Goal: Information Seeking & Learning: Learn about a topic

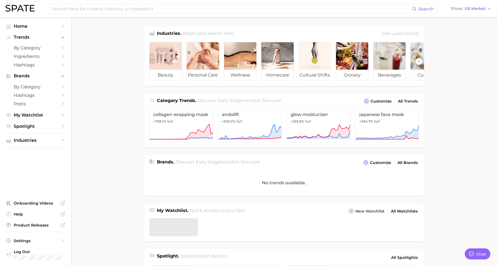
type textarea "x"
click at [113, 11] on input at bounding box center [232, 8] width 360 height 9
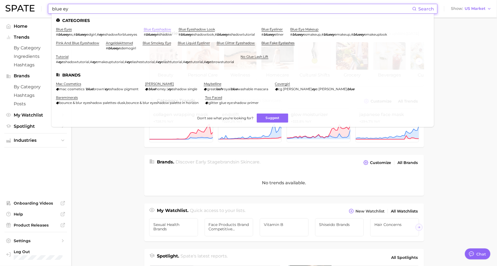
type input "blue ey"
click at [159, 29] on link "blue eyeshadow" at bounding box center [157, 29] width 27 height 4
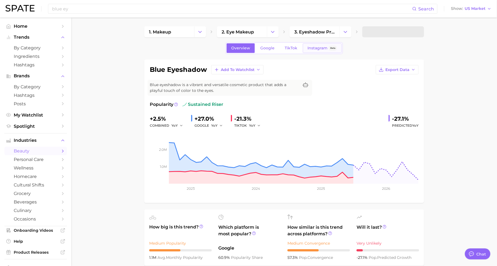
type textarea "x"
click at [303, 33] on span "3. eyeshadow products" at bounding box center [314, 31] width 41 height 5
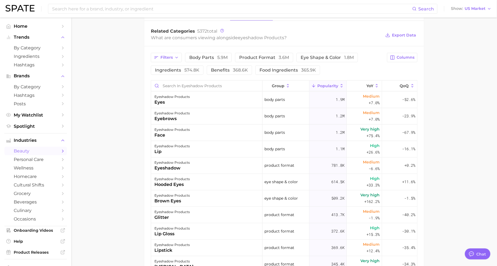
scroll to position [234, 0]
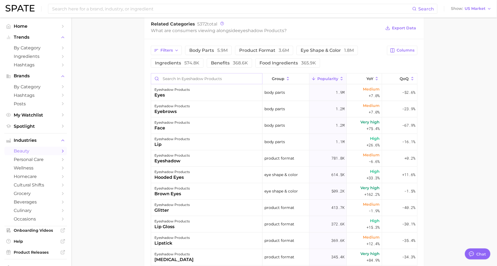
click at [223, 78] on input "Search in eyeshadow products" at bounding box center [206, 78] width 111 height 10
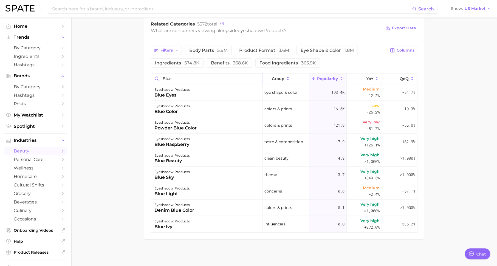
scroll to position [233, 0]
click at [256, 76] on input "blue" at bounding box center [206, 79] width 111 height 10
click at [165, 49] on span "Filters" at bounding box center [166, 51] width 12 height 5
type input "blue"
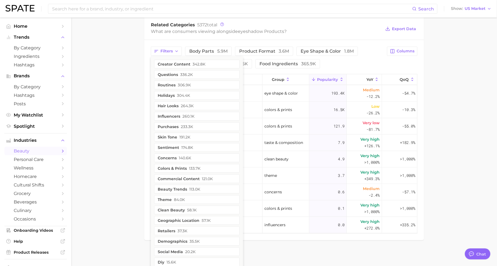
click at [131, 109] on main "1. makeup 2. eye makeup 3. eyeshadow products 4. Subcategory Overview Google Ti…" at bounding box center [283, 26] width 425 height 483
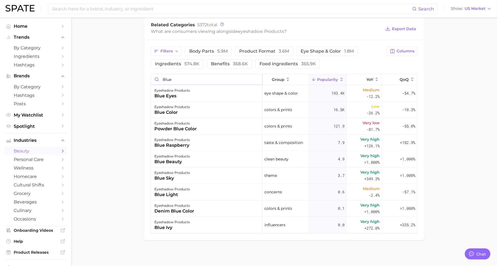
click at [257, 78] on input "blue" at bounding box center [206, 79] width 111 height 10
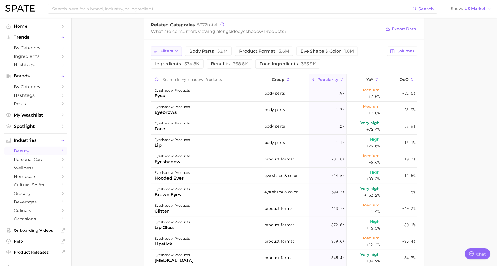
click at [172, 47] on button "Filters" at bounding box center [166, 51] width 31 height 9
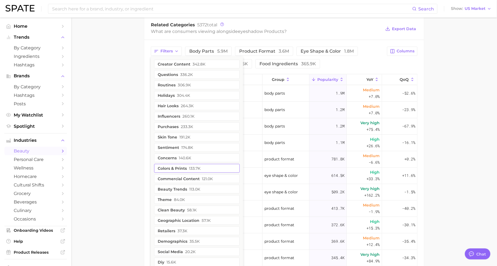
click at [189, 166] on span "133.7k" at bounding box center [195, 168] width 12 height 4
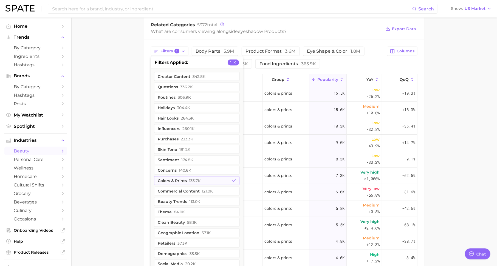
click at [124, 133] on main "1. makeup 2. eye makeup 3. eyeshadow products 4. Subcategory Overview Google Ti…" at bounding box center [283, 79] width 425 height 589
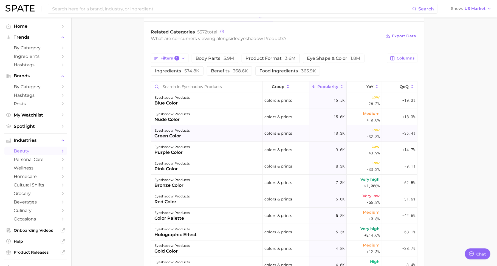
scroll to position [225, 0]
click at [399, 59] on span "Columns" at bounding box center [405, 59] width 18 height 5
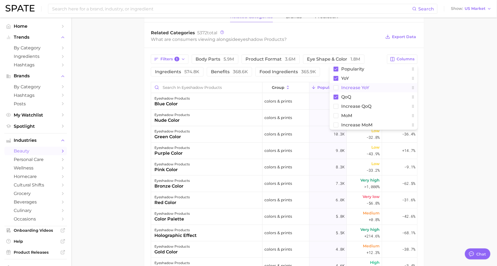
click at [376, 87] on button "Increase YoY" at bounding box center [373, 87] width 88 height 9
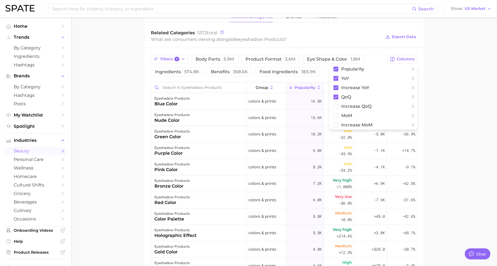
click at [444, 89] on main "1. makeup 2. eye makeup 3. eyeshadow products 4. Subcategory Overview Google Ti…" at bounding box center [283, 87] width 425 height 589
click at [375, 83] on span "Increase YoY" at bounding box center [369, 87] width 17 height 9
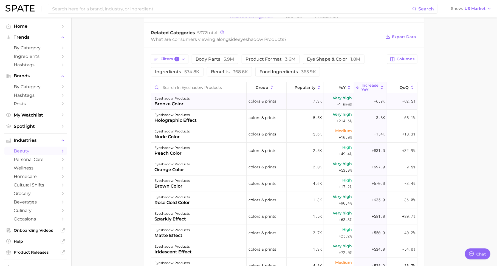
click at [194, 101] on div "eyeshadow products bronze color" at bounding box center [198, 101] width 95 height 16
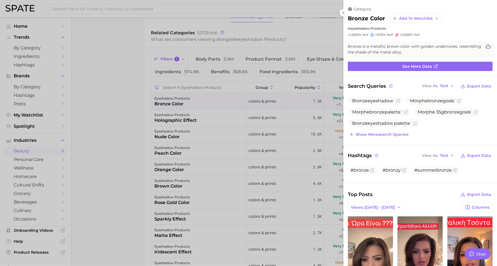
scroll to position [55, 0]
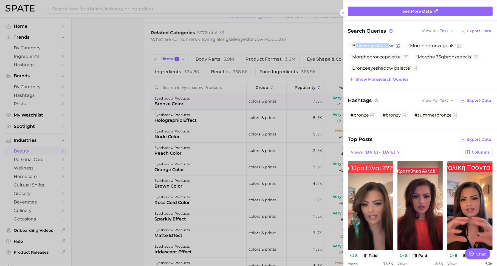
drag, startPoint x: 355, startPoint y: 45, endPoint x: 385, endPoint y: 45, distance: 30.7
click at [386, 45] on span "Bronze eyeshadow" at bounding box center [372, 45] width 44 height 5
drag, startPoint x: 416, startPoint y: 45, endPoint x: 437, endPoint y: 45, distance: 20.3
click at [437, 45] on span "Morphe bronze goals" at bounding box center [431, 45] width 47 height 5
drag, startPoint x: 368, startPoint y: 55, endPoint x: 385, endPoint y: 56, distance: 17.0
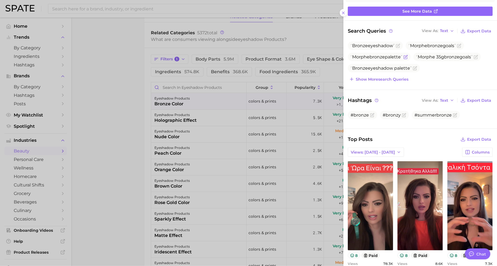
click at [385, 56] on span "Morphe bronze palette" at bounding box center [376, 56] width 52 height 5
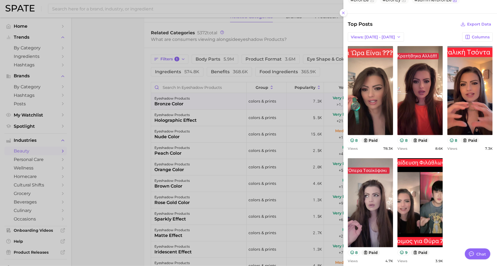
scroll to position [184, 0]
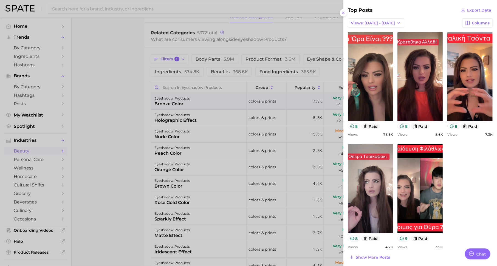
click at [262, 144] on div at bounding box center [248, 133] width 497 height 266
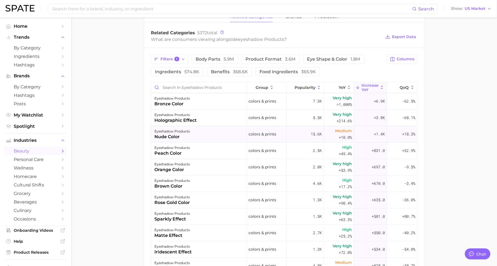
click at [176, 131] on div "eyeshadow products" at bounding box center [171, 131] width 35 height 7
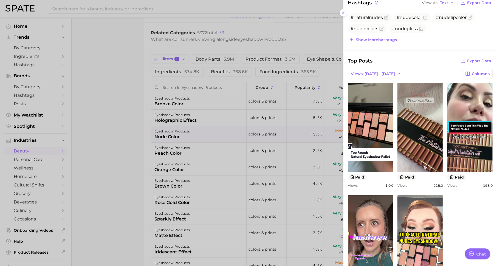
scroll to position [163, 0]
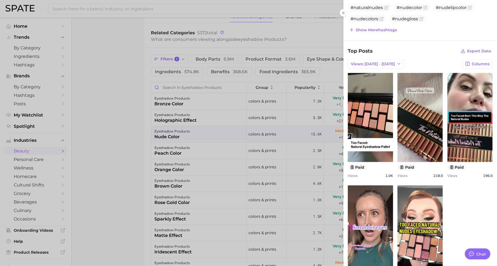
click at [265, 167] on div at bounding box center [248, 133] width 497 height 266
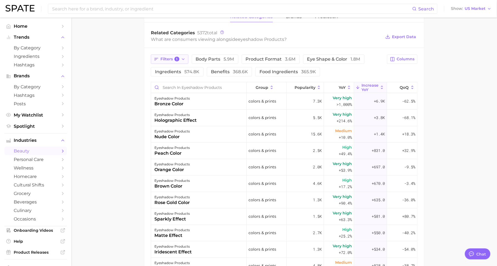
click at [169, 57] on span "Filters 1" at bounding box center [169, 59] width 19 height 5
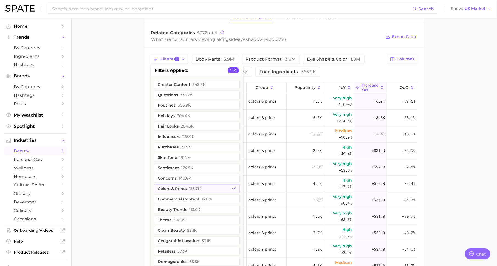
click at [236, 69] on icon "button" at bounding box center [235, 71] width 4 height 4
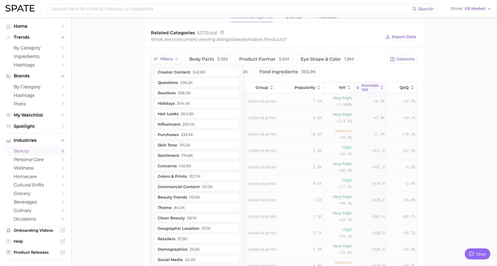
click at [135, 85] on main "1. makeup 2. eye makeup 3. eyeshadow products 4. Subcategory Overview Google Ti…" at bounding box center [283, 87] width 425 height 589
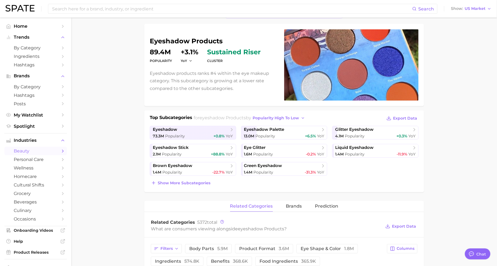
scroll to position [0, 0]
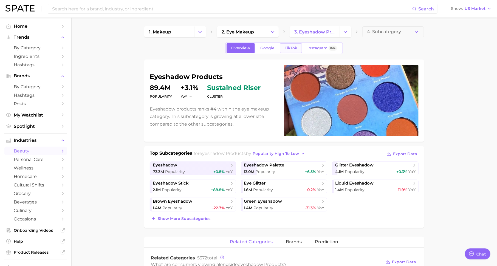
click at [293, 47] on span "TikTok" at bounding box center [291, 48] width 13 height 5
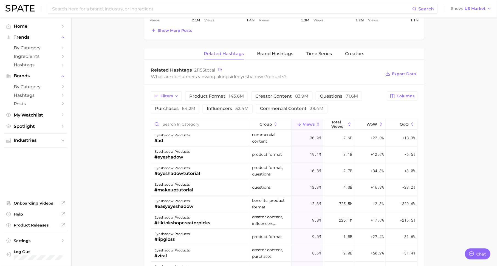
scroll to position [402, 0]
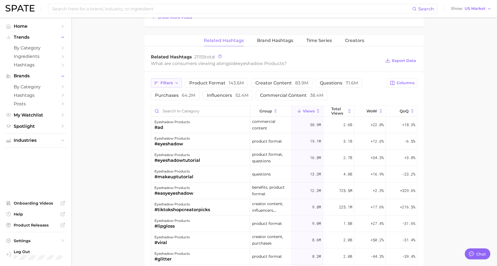
click at [160, 82] on span "Filters" at bounding box center [166, 83] width 12 height 5
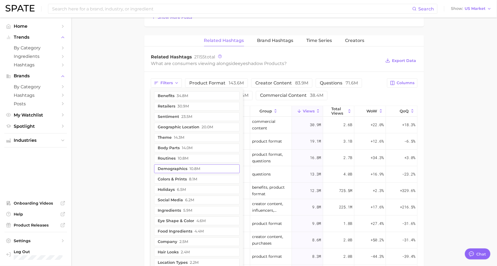
click at [184, 166] on button "demographics 10.8m" at bounding box center [197, 168] width 86 height 9
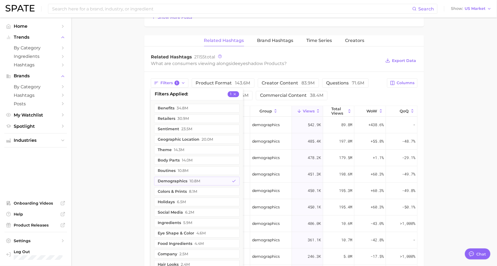
click at [123, 118] on main "1. makeup 2. eye makeup 3. eyeshadow products 4. Subcategory Overview Google Ti…" at bounding box center [283, 11] width 425 height 790
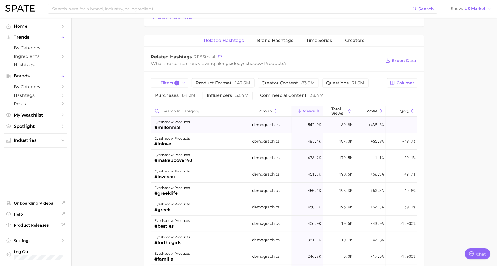
click at [194, 124] on div "eyeshadow products #millennial" at bounding box center [200, 125] width 99 height 16
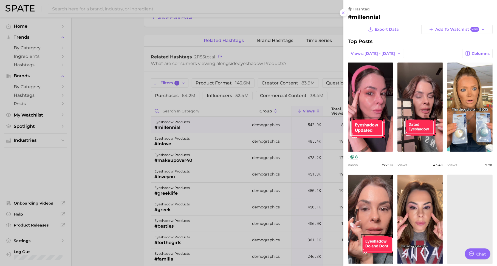
scroll to position [0, 0]
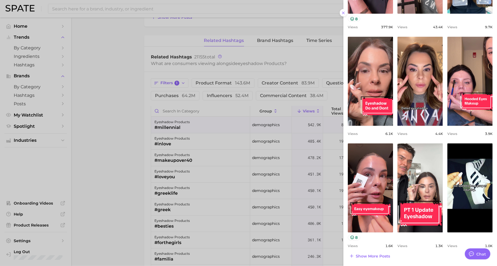
click at [136, 144] on div at bounding box center [248, 133] width 497 height 266
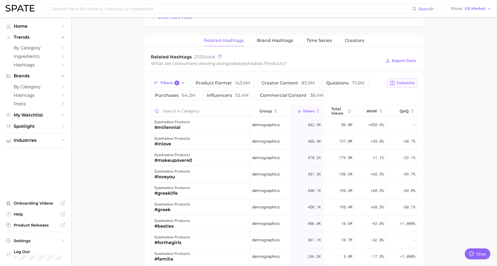
click at [393, 81] on icon "button" at bounding box center [392, 83] width 5 height 5
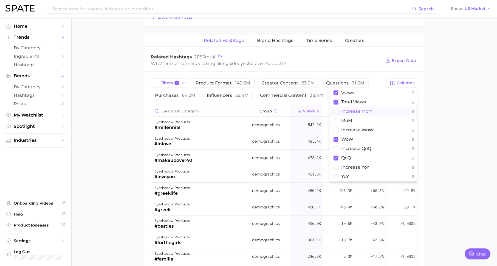
click at [364, 109] on span "increase MoM" at bounding box center [356, 111] width 31 height 5
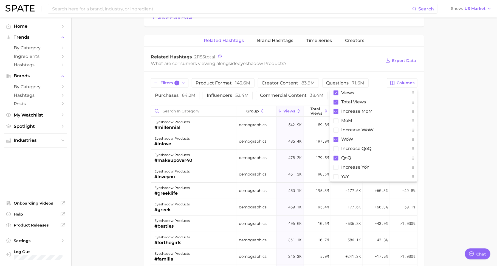
click at [460, 117] on main "1. makeup 2. eye makeup 3. eyeshadow products 4. Subcategory Overview Google Ti…" at bounding box center [283, 11] width 425 height 790
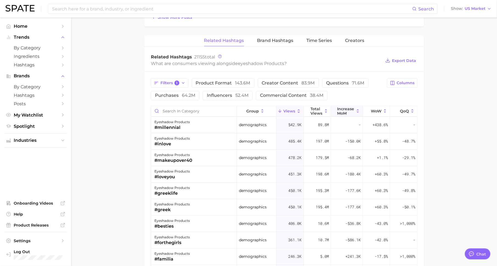
click at [349, 112] on span "increase MoM" at bounding box center [345, 111] width 17 height 9
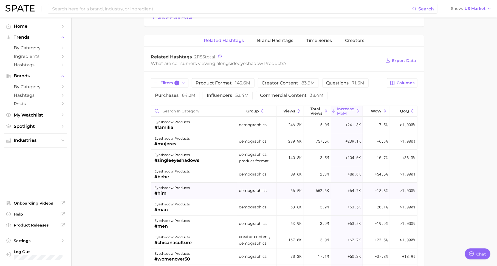
click at [174, 194] on div "#him" at bounding box center [171, 193] width 35 height 7
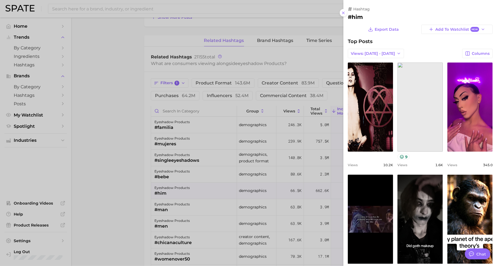
click at [174, 194] on div at bounding box center [248, 133] width 497 height 266
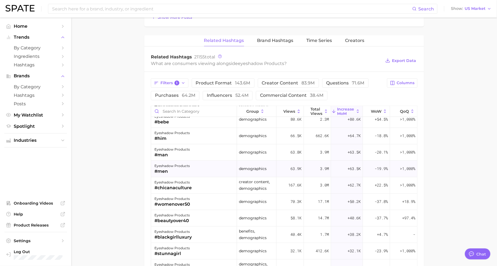
click at [173, 170] on div "#men" at bounding box center [171, 171] width 35 height 7
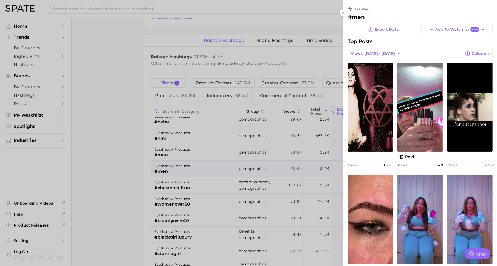
click at [176, 184] on div at bounding box center [248, 133] width 497 height 266
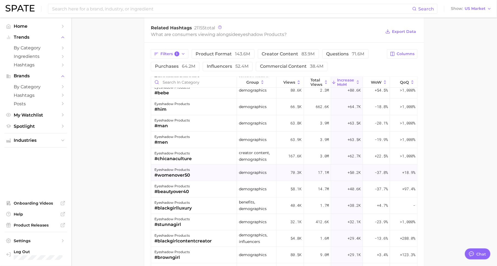
click at [181, 173] on div "#womenover50" at bounding box center [172, 175] width 36 height 7
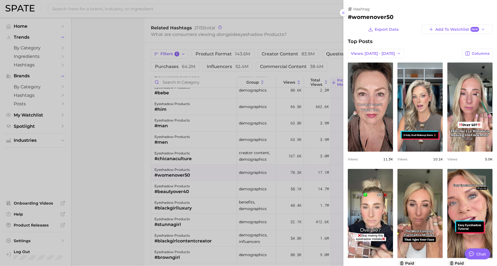
click at [271, 156] on div at bounding box center [248, 133] width 497 height 266
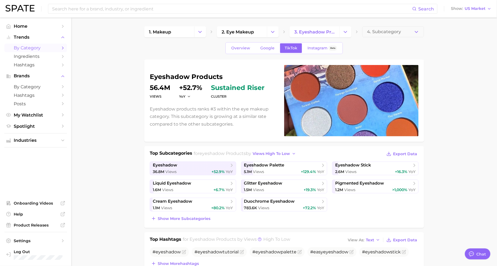
click at [38, 45] on span "by Category" at bounding box center [36, 47] width 44 height 5
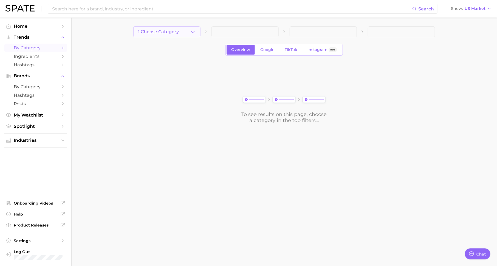
click at [178, 32] on span "1. Choose Category" at bounding box center [158, 31] width 41 height 5
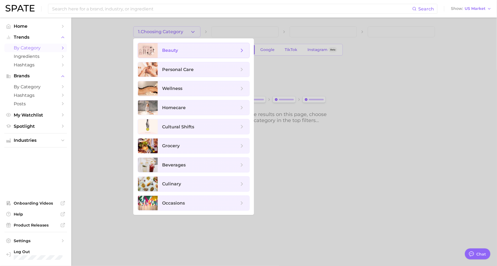
click at [178, 49] on span "beauty" at bounding box center [200, 50] width 77 height 6
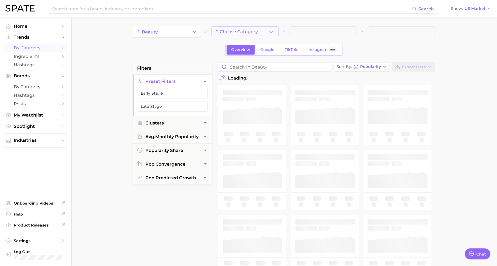
click at [225, 34] on span "2. Choose Category" at bounding box center [237, 31] width 42 height 5
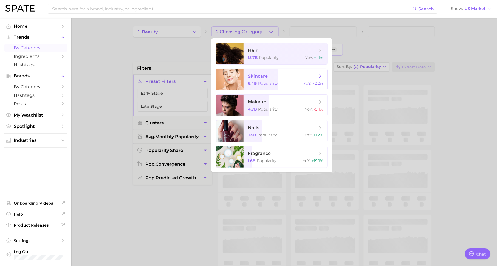
click at [267, 79] on span "skincare 6.4b Popularity YoY : +2.2%" at bounding box center [285, 79] width 84 height 21
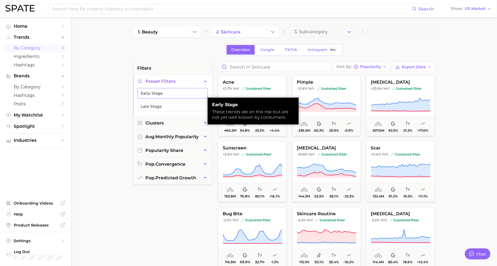
click at [173, 93] on button "Early Stage" at bounding box center [173, 93] width 70 height 10
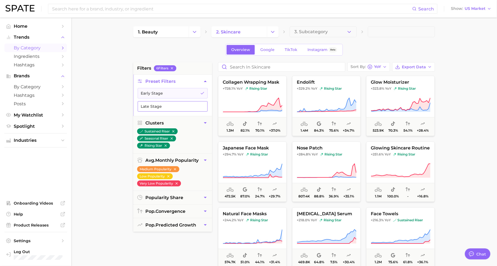
click at [200, 109] on button "Late Stage" at bounding box center [173, 106] width 70 height 10
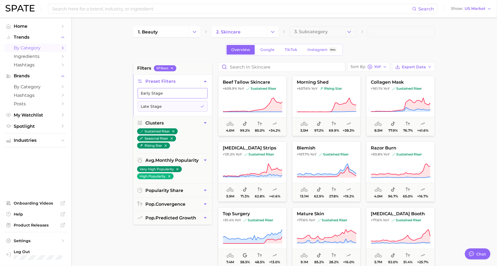
click at [186, 93] on button "Early Stage" at bounding box center [173, 93] width 70 height 10
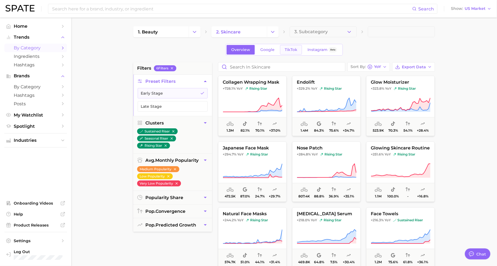
click at [291, 46] on link "TikTok" at bounding box center [291, 50] width 22 height 10
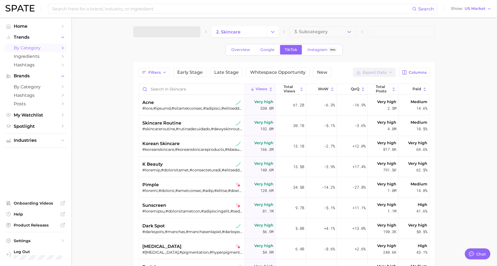
type textarea "x"
click at [189, 74] on span "Early Stage" at bounding box center [189, 72] width 25 height 4
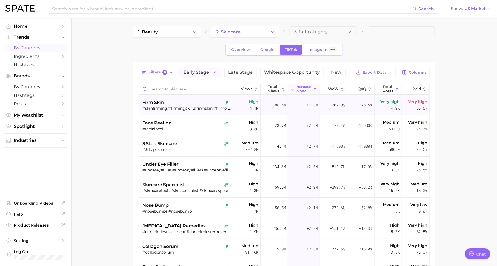
click at [221, 106] on div "#skinfirming,#firmingskin,#firmskin,#firmerskin" at bounding box center [186, 108] width 89 height 5
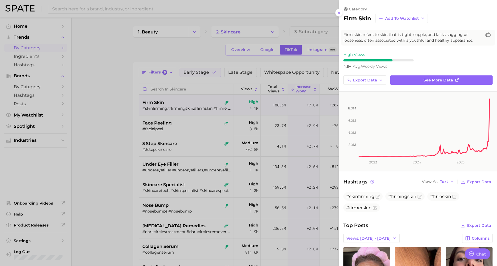
click at [298, 127] on div at bounding box center [248, 133] width 497 height 266
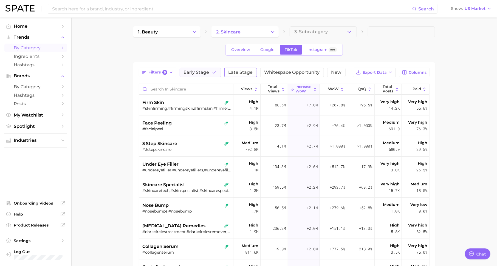
click at [243, 74] on span "Late Stage" at bounding box center [240, 72] width 24 height 4
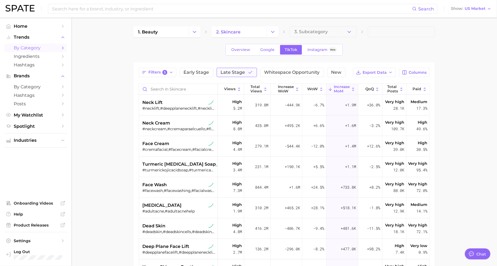
click at [228, 71] on span "Late Stage" at bounding box center [233, 72] width 24 height 4
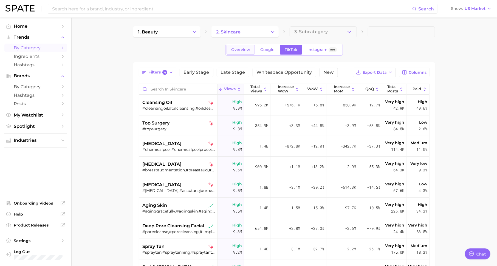
click at [240, 50] on span "Overview" at bounding box center [240, 49] width 19 height 5
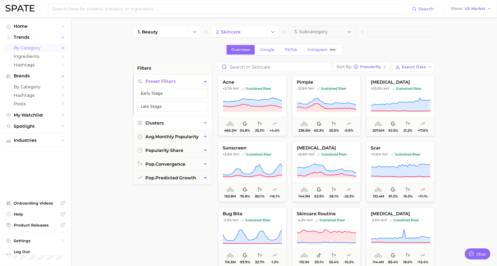
click at [166, 121] on button "Clusters" at bounding box center [172, 122] width 79 height 13
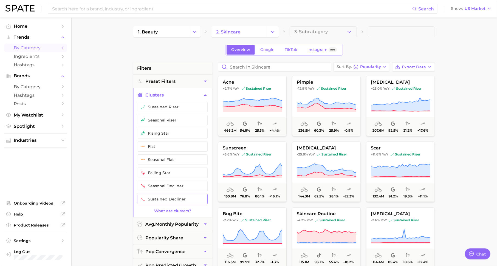
click at [170, 194] on button "sustained decliner" at bounding box center [173, 199] width 70 height 10
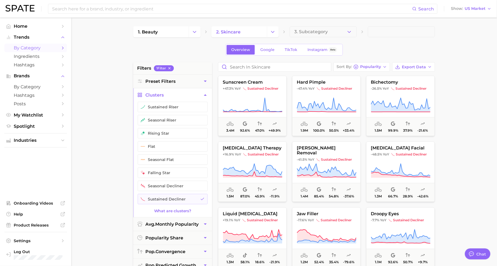
click at [115, 147] on main "1. beauty 2. skincare 3. Subcategory Overview Google TikTok Instagram Beta filt…" at bounding box center [283, 226] width 425 height 416
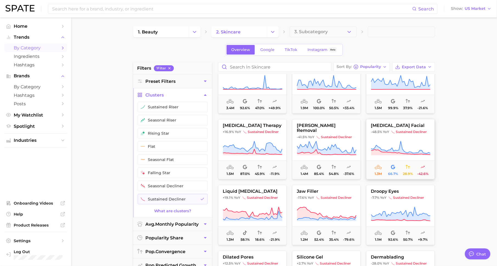
click at [398, 143] on icon at bounding box center [400, 148] width 59 height 15
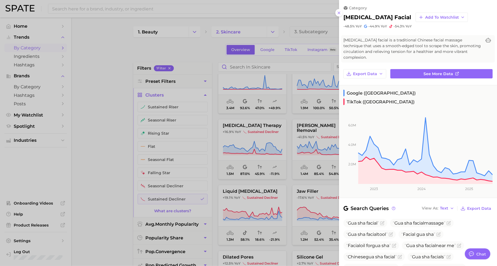
click at [300, 167] on div at bounding box center [248, 133] width 497 height 266
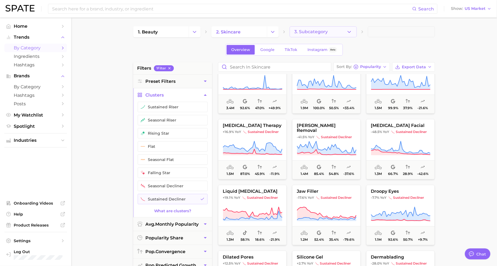
click at [299, 30] on span "3. Subcategory" at bounding box center [310, 31] width 33 height 5
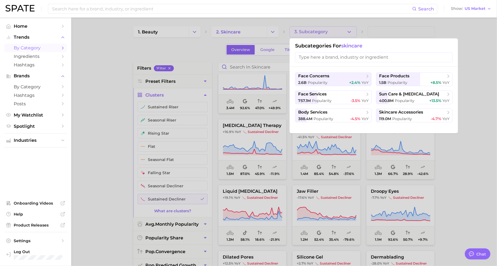
click at [274, 58] on div at bounding box center [248, 133] width 497 height 266
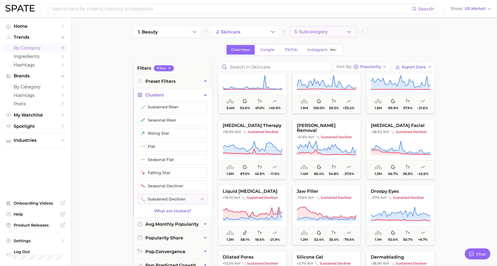
click at [314, 29] on span "3. Subcategory" at bounding box center [310, 31] width 33 height 5
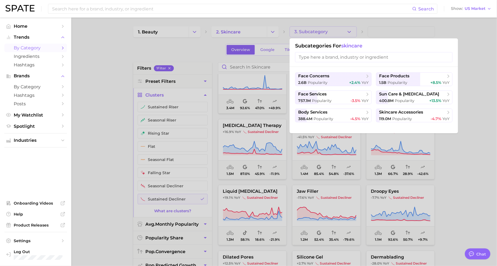
click at [194, 50] on div at bounding box center [248, 133] width 497 height 266
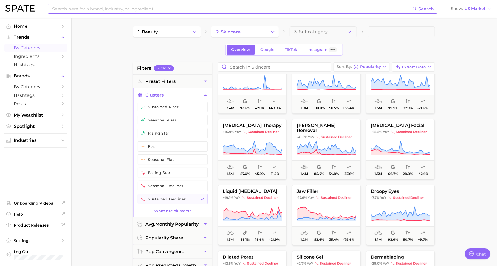
click at [199, 8] on input at bounding box center [232, 8] width 360 height 9
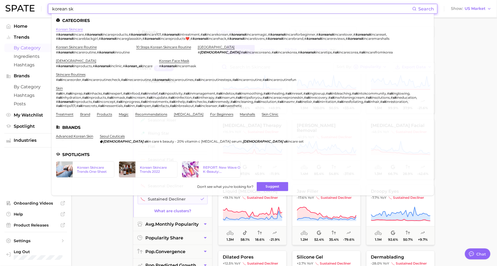
type input "korean sk"
click at [71, 31] on link "korean skincare" at bounding box center [69, 29] width 27 height 4
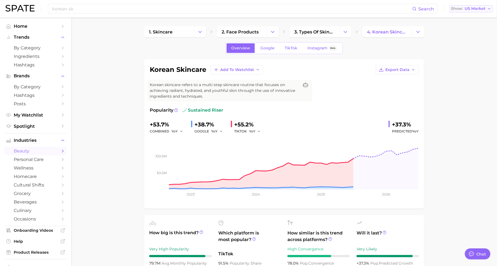
click at [487, 10] on button "Show US Market" at bounding box center [470, 8] width 43 height 7
click at [290, 47] on span "TikTok" at bounding box center [291, 48] width 13 height 5
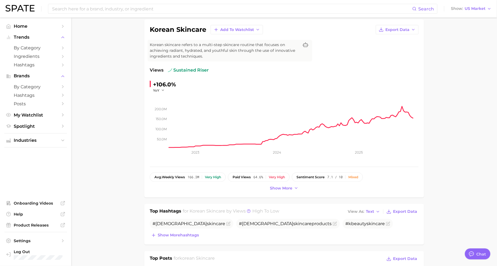
scroll to position [4, 0]
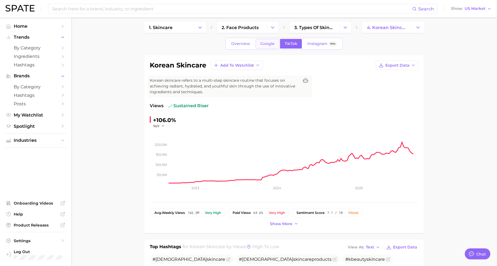
click at [263, 42] on span "Google" at bounding box center [267, 43] width 14 height 5
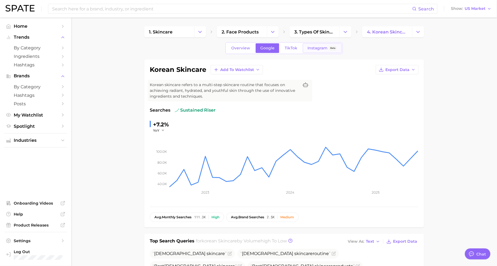
click at [312, 47] on span "Instagram" at bounding box center [317, 48] width 20 height 5
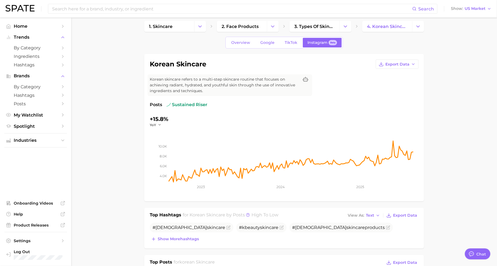
scroll to position [7, 0]
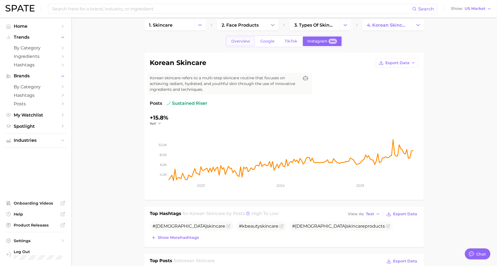
click at [240, 42] on span "Overview" at bounding box center [240, 41] width 19 height 5
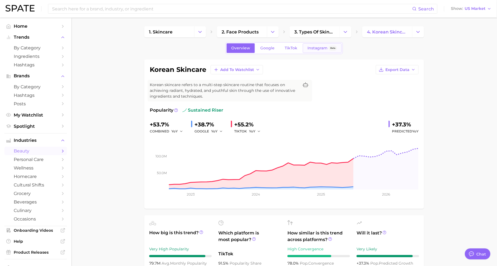
click at [322, 48] on span "Instagram" at bounding box center [317, 48] width 20 height 5
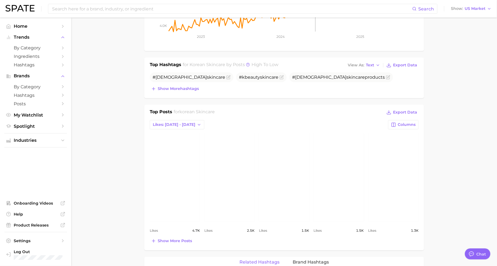
scroll to position [181, 0]
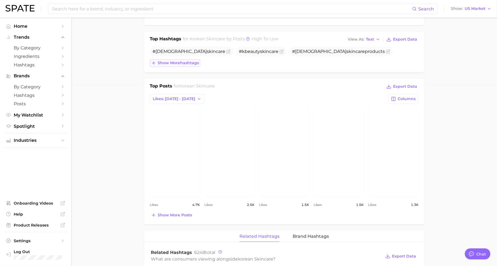
click at [184, 62] on span "Show more hashtags" at bounding box center [178, 63] width 41 height 5
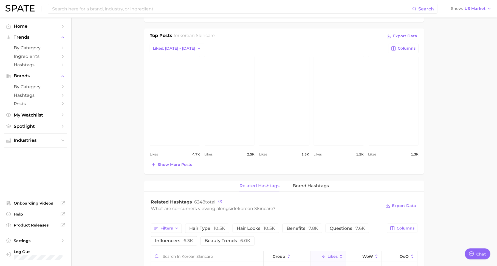
scroll to position [255, 0]
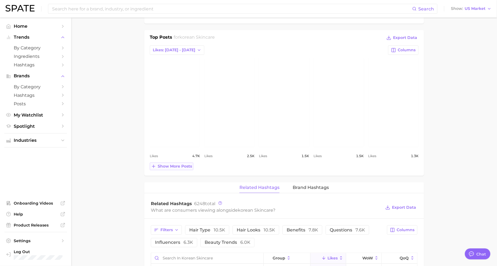
click at [180, 166] on span "Show more posts" at bounding box center [175, 166] width 34 height 5
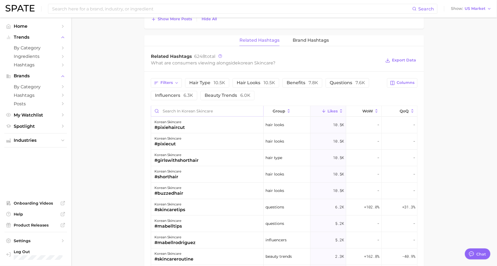
scroll to position [512, 0]
click at [310, 38] on span "Brand Hashtags" at bounding box center [310, 40] width 36 height 5
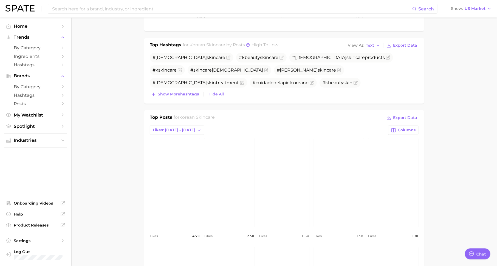
scroll to position [0, 0]
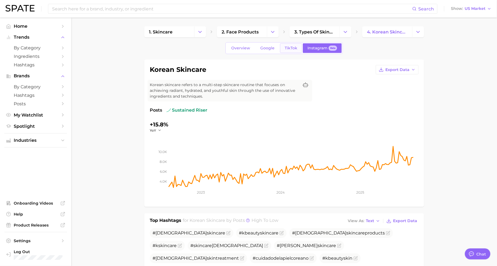
click at [290, 47] on span "TikTok" at bounding box center [291, 48] width 13 height 5
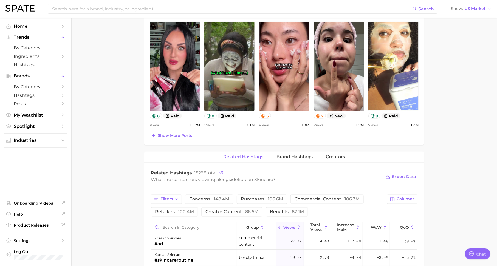
scroll to position [323, 0]
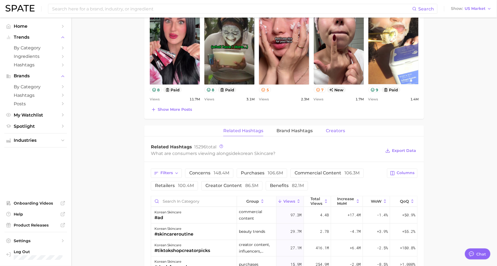
click at [327, 129] on span "Creators" at bounding box center [335, 130] width 19 height 5
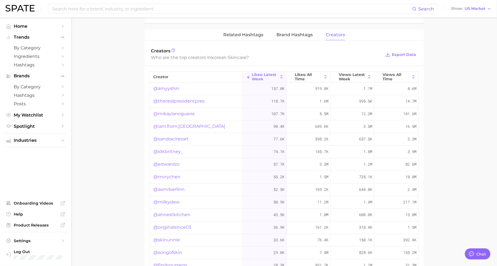
scroll to position [422, 0]
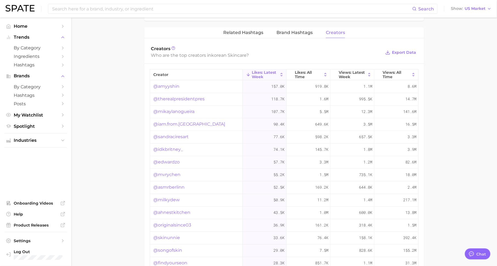
click at [185, 121] on link "@iam.from.[GEOGRAPHIC_DATA]" at bounding box center [189, 124] width 72 height 7
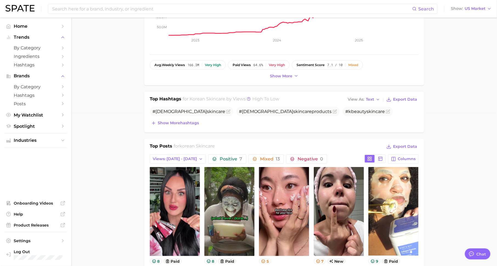
scroll to position [39, 0]
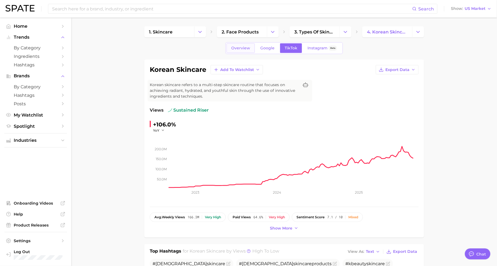
click at [235, 47] on span "Overview" at bounding box center [240, 48] width 19 height 5
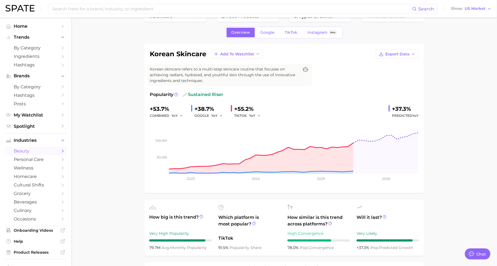
scroll to position [12, 0]
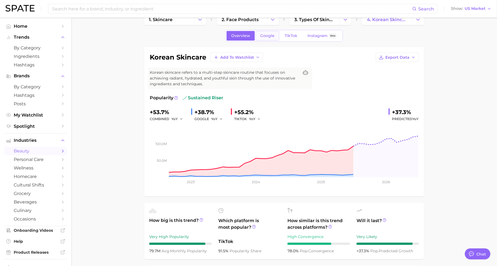
click at [270, 35] on span "Google" at bounding box center [267, 35] width 14 height 5
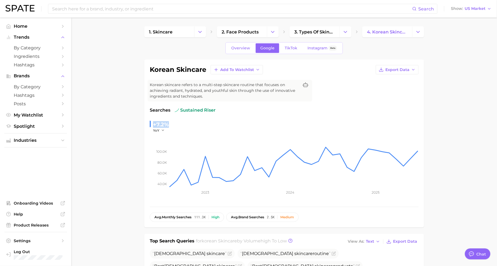
drag, startPoint x: 152, startPoint y: 124, endPoint x: 172, endPoint y: 126, distance: 19.8
click at [172, 126] on div "+7.2% YoY" at bounding box center [284, 126] width 269 height 13
click at [238, 52] on link "Overview" at bounding box center [240, 48] width 28 height 10
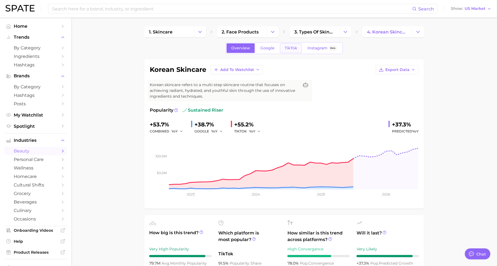
click at [288, 47] on span "TikTok" at bounding box center [291, 48] width 13 height 5
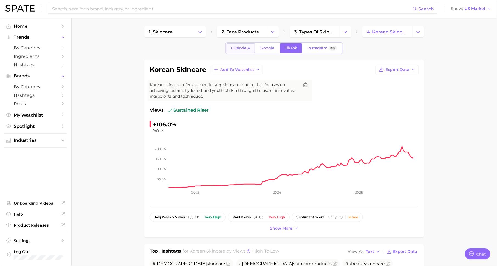
click at [235, 48] on span "Overview" at bounding box center [240, 48] width 19 height 5
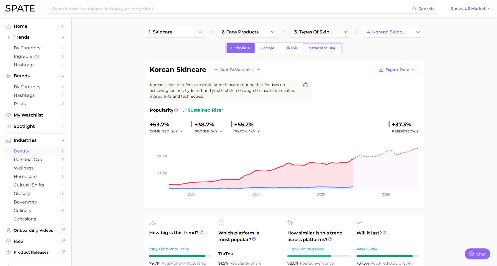
click at [317, 48] on span "Instagram" at bounding box center [317, 48] width 20 height 5
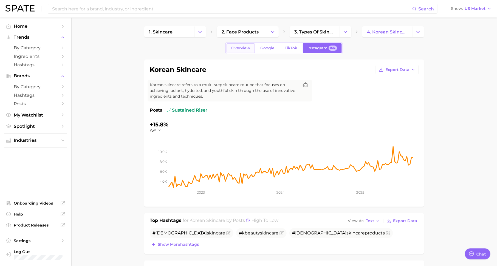
click at [240, 47] on span "Overview" at bounding box center [240, 48] width 19 height 5
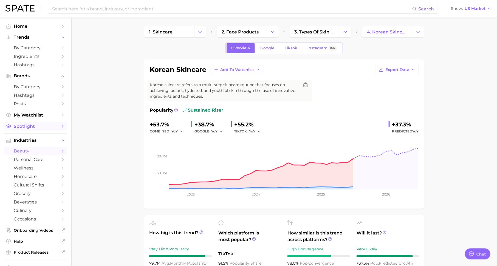
click at [40, 127] on span "Spotlight" at bounding box center [36, 126] width 44 height 5
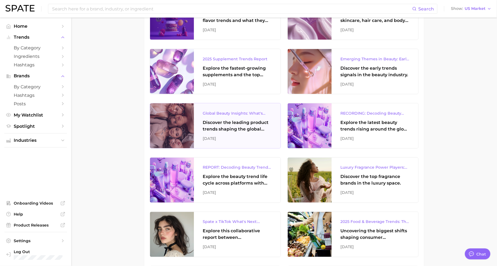
scroll to position [362, 0]
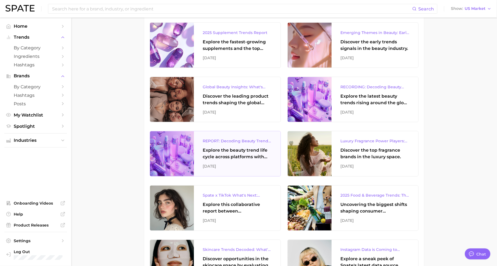
click at [250, 159] on div "REPORT: Decoding Beauty Trends & Platform Dynamics on Google, TikTok & Instagra…" at bounding box center [237, 153] width 87 height 45
click at [53, 24] on span "Home" at bounding box center [36, 26] width 44 height 5
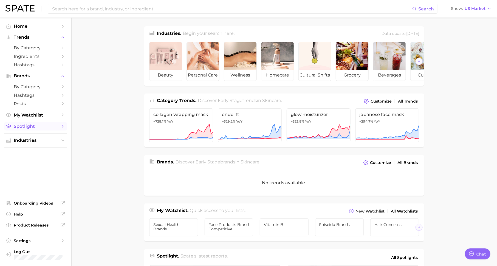
click at [33, 130] on link "Spotlight" at bounding box center [35, 126] width 62 height 8
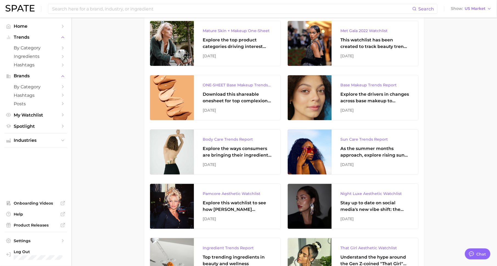
scroll to position [2589, 0]
